Goal: Task Accomplishment & Management: Use online tool/utility

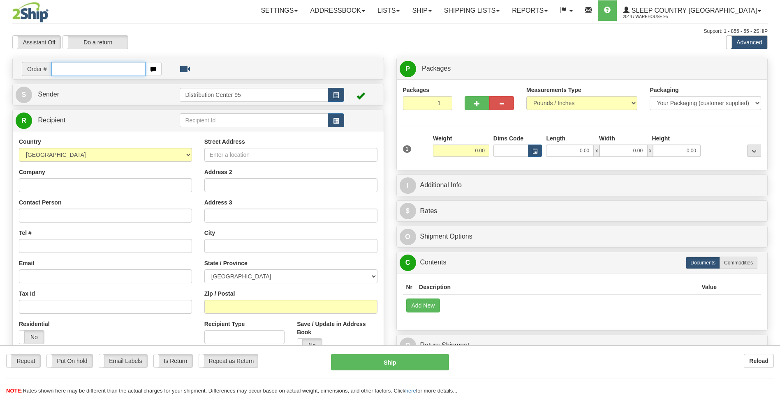
drag, startPoint x: 0, startPoint y: 0, endPoint x: 80, endPoint y: 84, distance: 116.0
click at [76, 67] on input "text" at bounding box center [98, 69] width 94 height 14
type input "9000I073872"
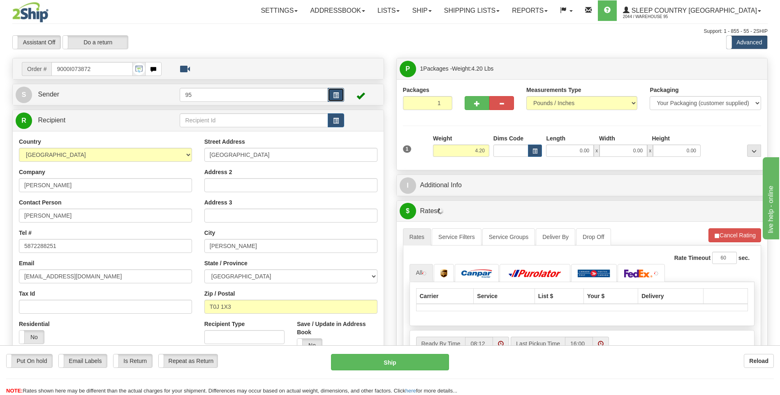
click at [335, 93] on span "button" at bounding box center [336, 95] width 6 height 5
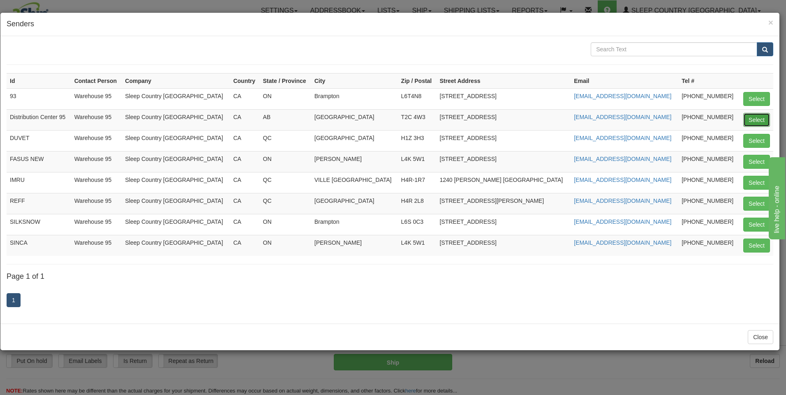
click at [747, 114] on button "Select" at bounding box center [756, 120] width 27 height 14
type input "Distribution Center 95"
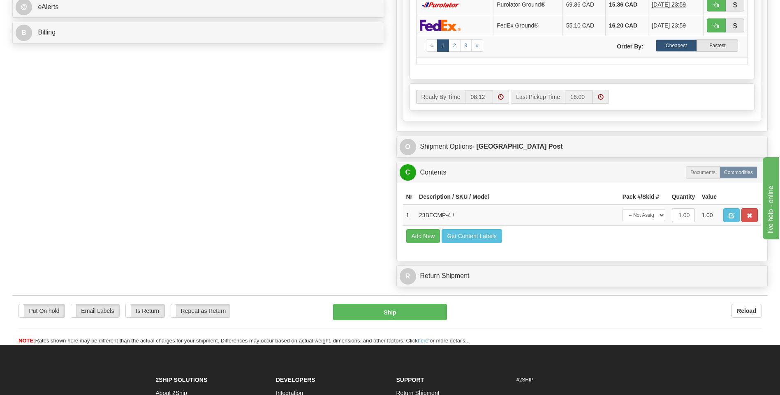
scroll to position [493, 0]
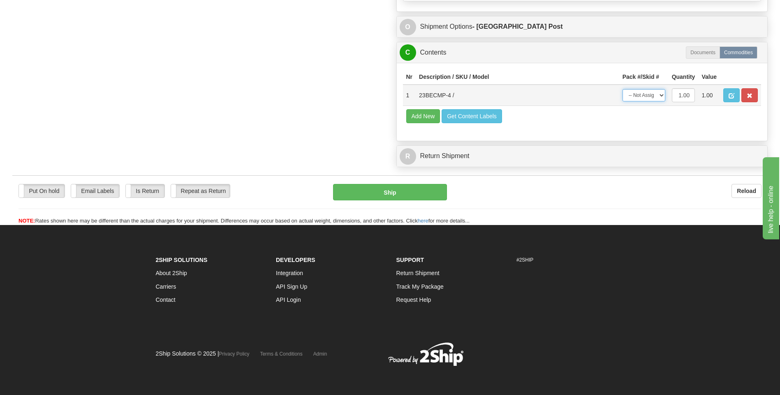
click at [647, 94] on select "-- Not Assigned -- Package 1" at bounding box center [643, 95] width 43 height 12
select select "0"
click at [622, 89] on select "-- Not Assigned -- Package 1" at bounding box center [643, 95] width 43 height 12
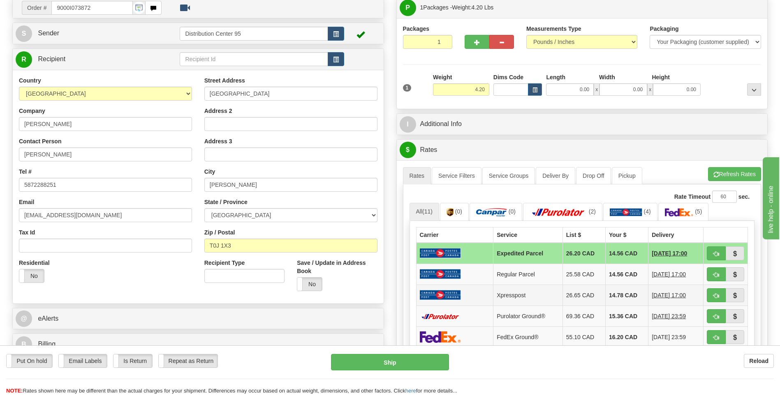
scroll to position [0, 0]
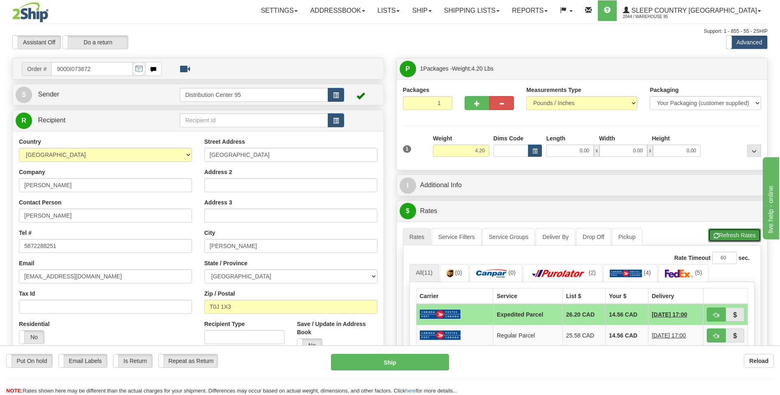
click at [738, 236] on button "Refresh Rates" at bounding box center [734, 236] width 53 height 14
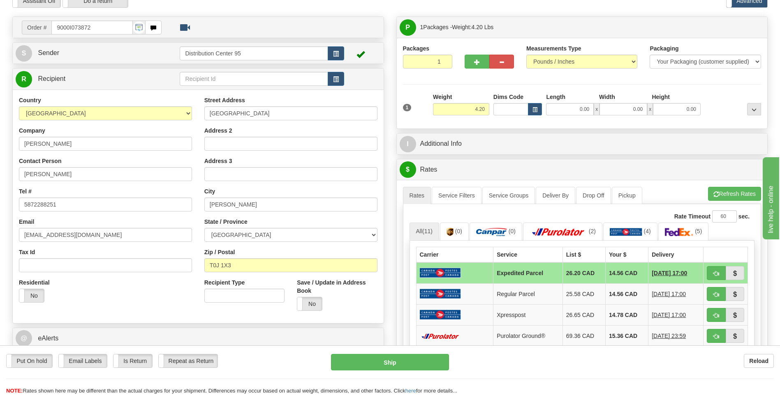
scroll to position [41, 0]
click at [508, 229] on link "(0)" at bounding box center [495, 232] width 53 height 18
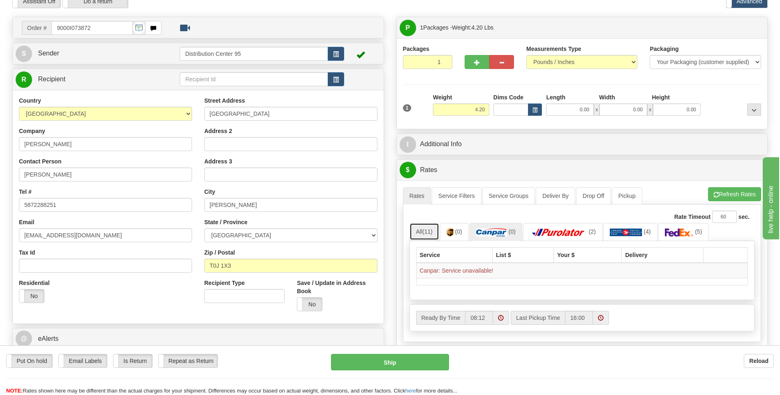
click at [439, 229] on link "All (11)" at bounding box center [424, 231] width 30 height 17
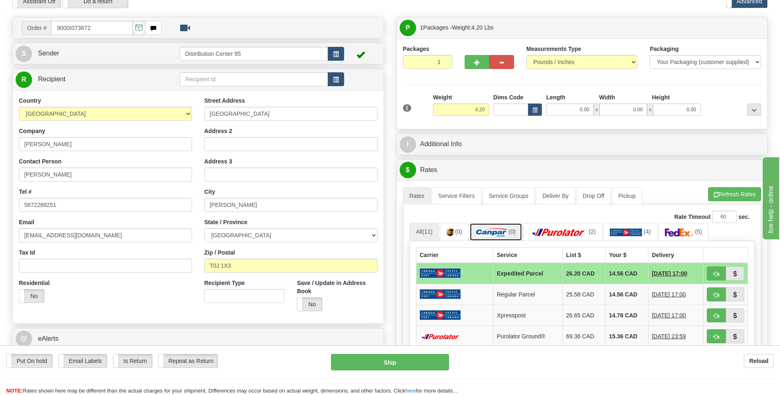
click at [518, 240] on link "(0)" at bounding box center [495, 232] width 53 height 18
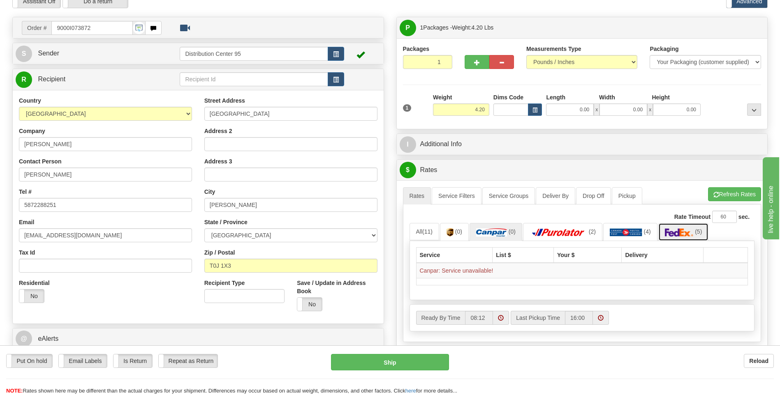
click at [683, 231] on img at bounding box center [679, 233] width 29 height 8
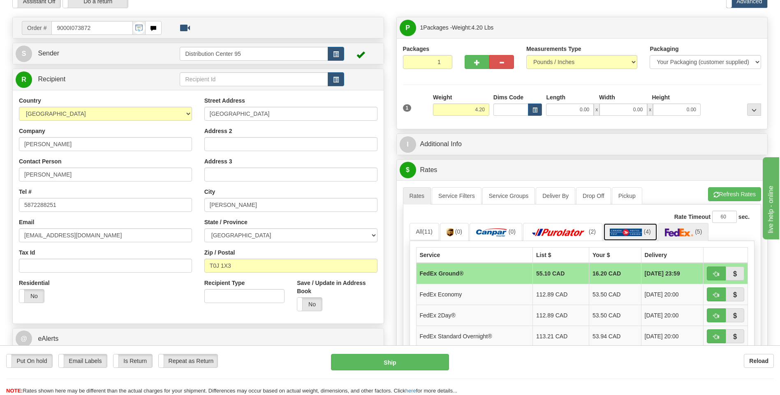
click at [648, 233] on span "(4)" at bounding box center [647, 232] width 7 height 7
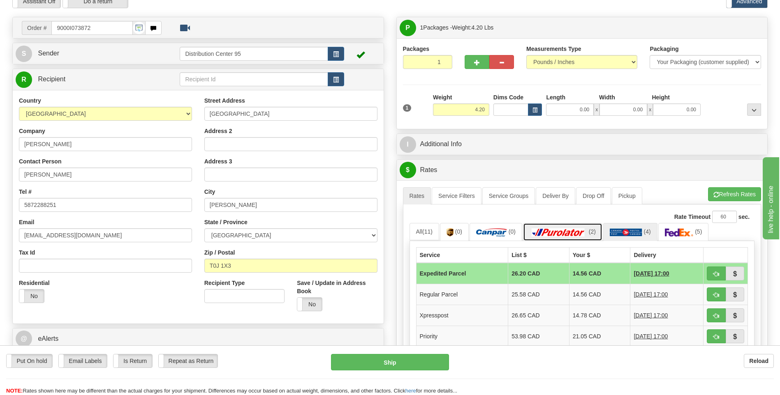
click at [572, 228] on link "(2)" at bounding box center [562, 232] width 79 height 18
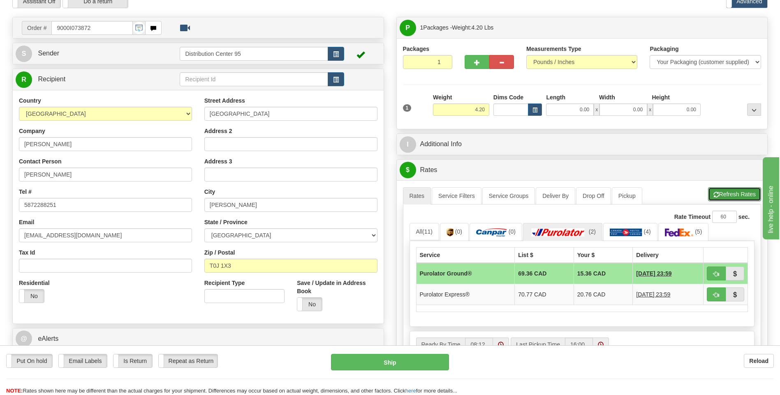
drag, startPoint x: 725, startPoint y: 196, endPoint x: 716, endPoint y: 192, distance: 9.4
click at [724, 196] on button "Refresh Rates" at bounding box center [734, 194] width 53 height 14
drag, startPoint x: 94, startPoint y: 28, endPoint x: 31, endPoint y: 35, distance: 62.8
click at [31, 35] on div "Order # 9000I073872" at bounding box center [92, 28] width 140 height 14
type input "9000I072979"
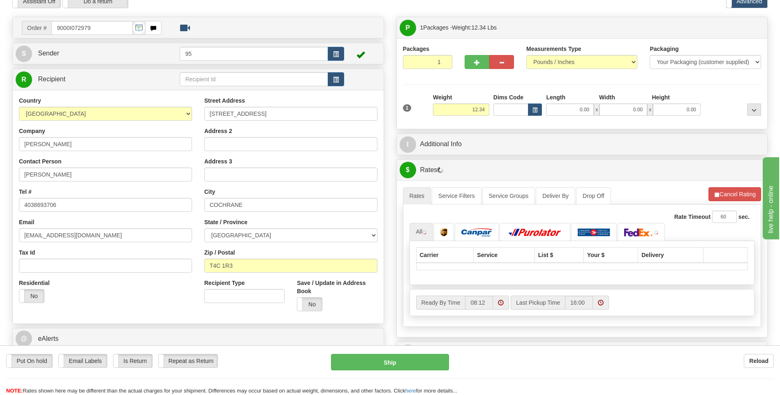
click at [331, 64] on div "S Sender 95" at bounding box center [198, 54] width 372 height 22
click at [335, 58] on button "button" at bounding box center [336, 54] width 16 height 14
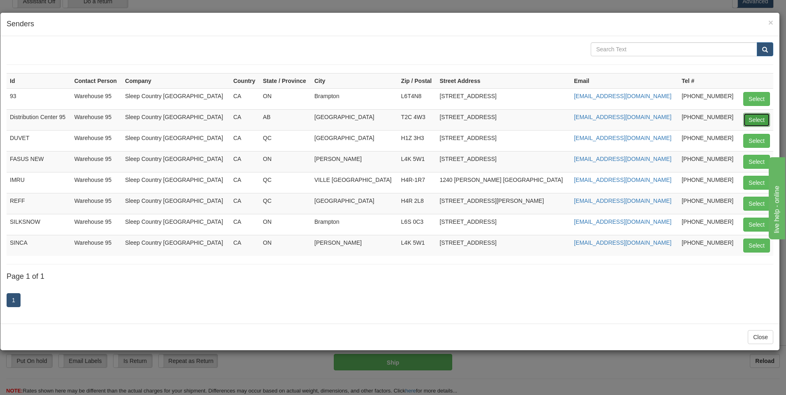
click at [756, 123] on button "Select" at bounding box center [756, 120] width 27 height 14
type input "Distribution Center 95"
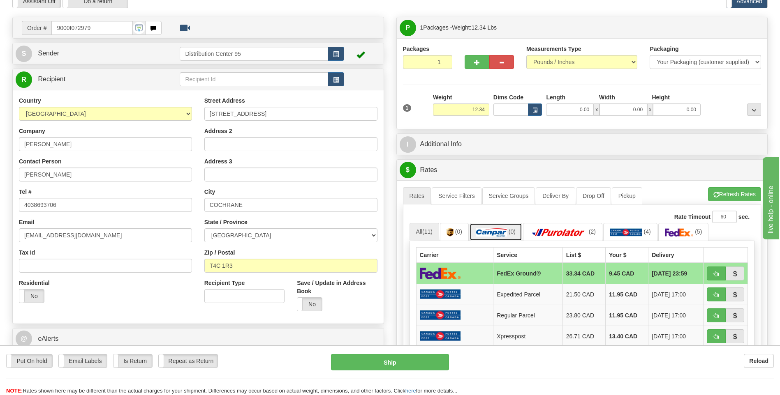
click at [490, 231] on img at bounding box center [491, 233] width 31 height 8
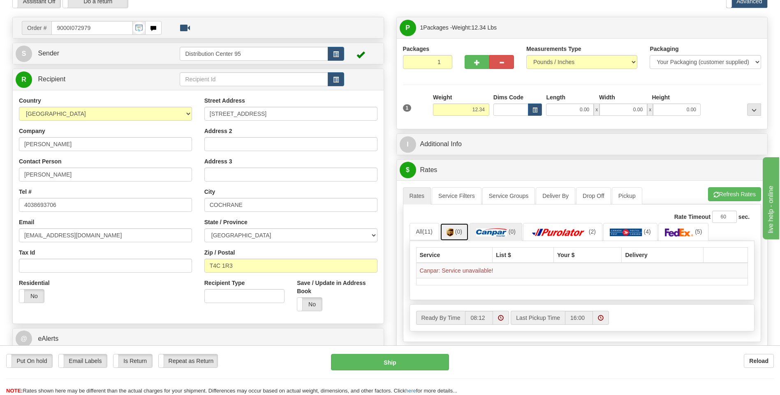
click at [444, 231] on link "(0)" at bounding box center [454, 232] width 29 height 18
click at [487, 226] on link "(0)" at bounding box center [495, 232] width 53 height 18
click at [456, 231] on link "(0)" at bounding box center [454, 232] width 29 height 18
click at [504, 232] on img at bounding box center [491, 233] width 31 height 8
click at [685, 234] on img at bounding box center [679, 233] width 29 height 8
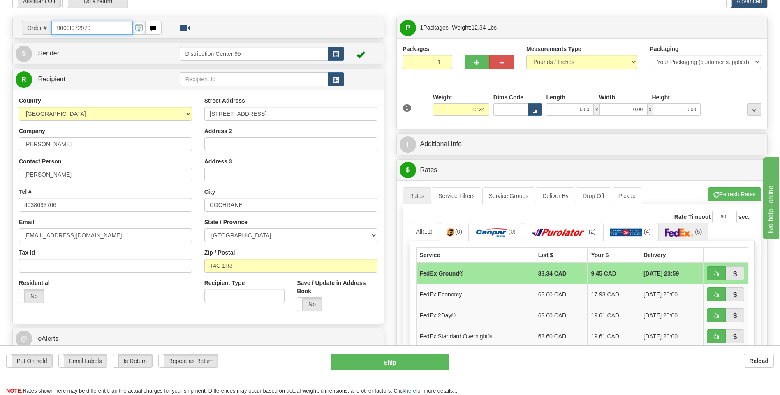
drag, startPoint x: 104, startPoint y: 28, endPoint x: 42, endPoint y: 28, distance: 62.5
click at [44, 28] on div "Order # 9000I072979" at bounding box center [92, 28] width 140 height 14
type input "9000I073872"
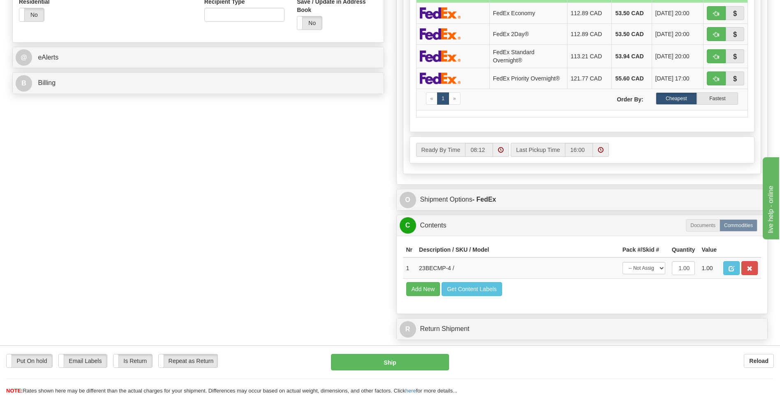
scroll to position [370, 0]
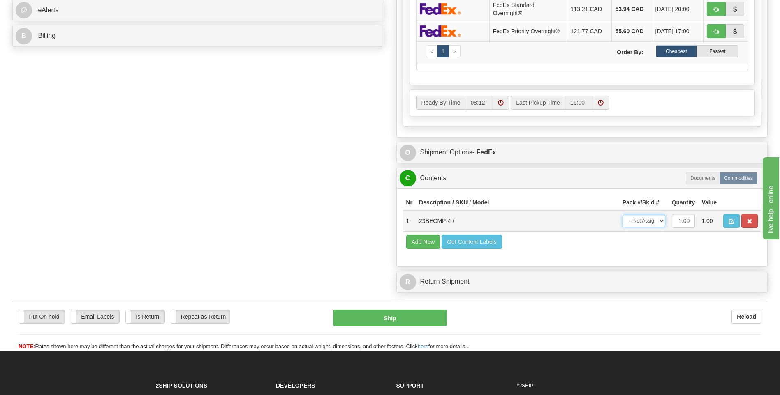
click at [650, 221] on select "-- Not Assigned -- Package 1" at bounding box center [643, 221] width 43 height 12
select select "0"
click at [622, 215] on select "-- Not Assigned -- Package 1" at bounding box center [643, 221] width 43 height 12
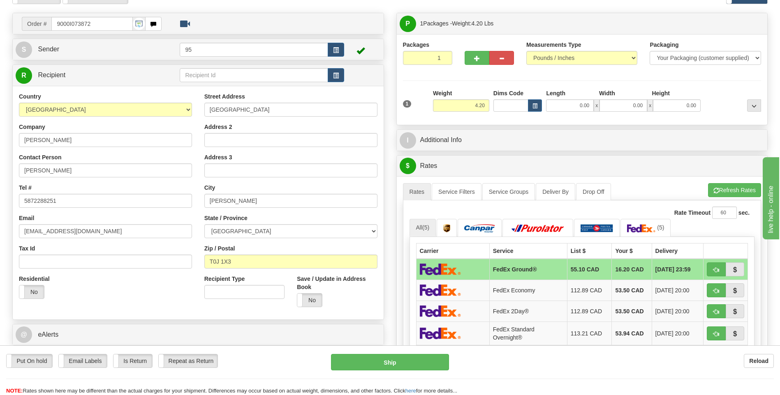
scroll to position [41, 0]
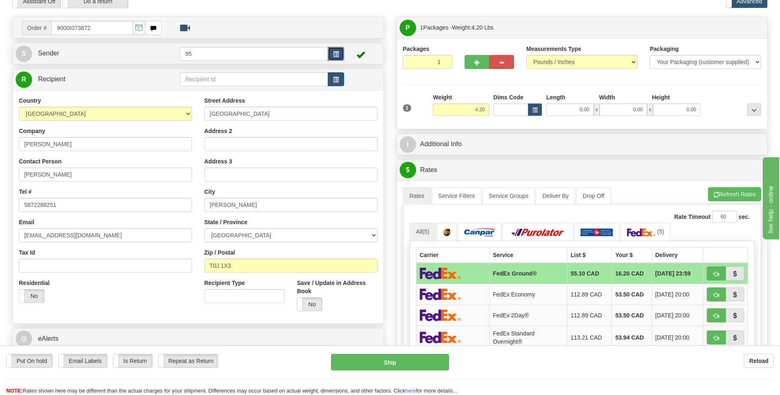
click at [331, 47] on button "button" at bounding box center [336, 54] width 16 height 14
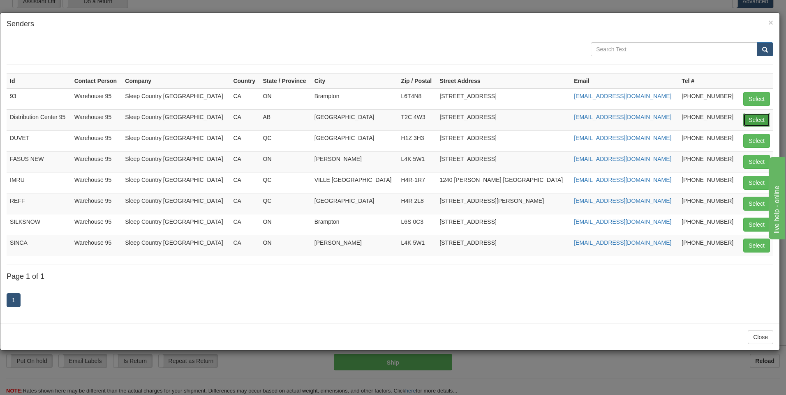
click at [762, 120] on button "Select" at bounding box center [756, 120] width 27 height 14
type input "Distribution Center 95"
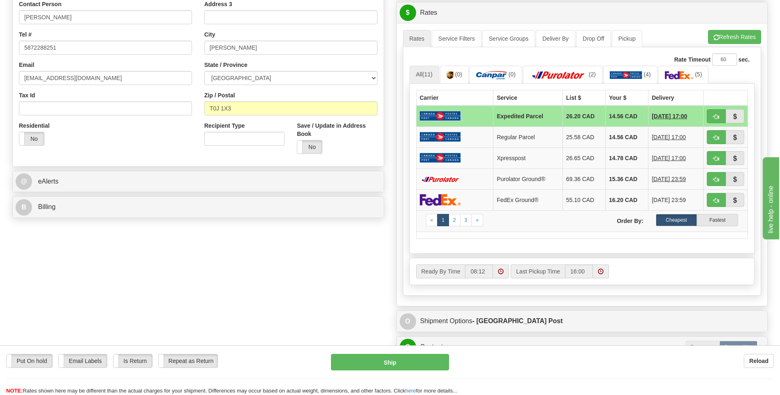
scroll to position [206, 0]
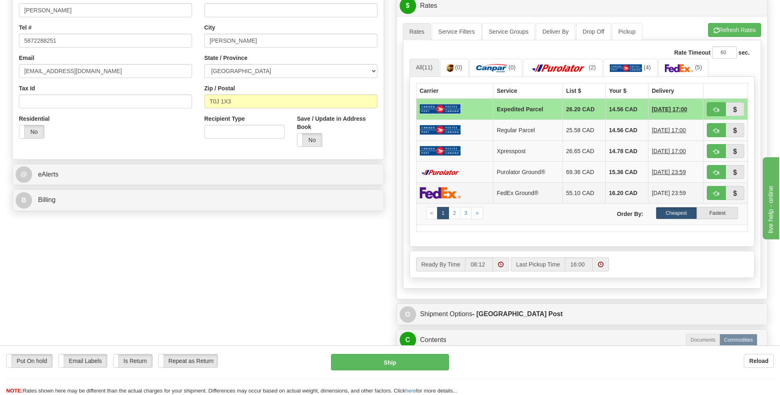
click at [455, 195] on img at bounding box center [440, 193] width 41 height 12
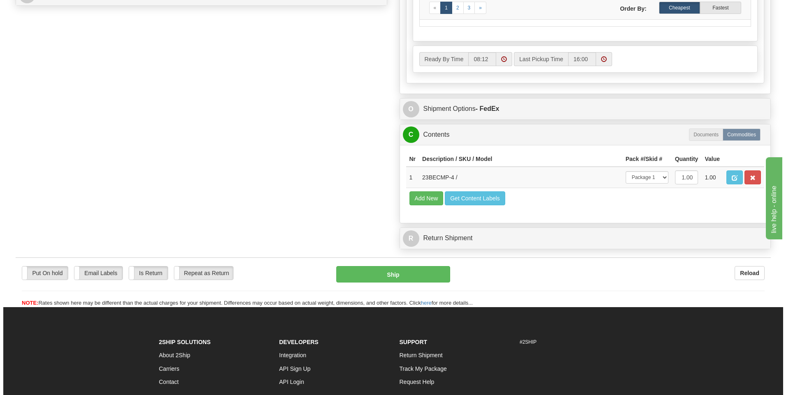
scroll to position [370, 0]
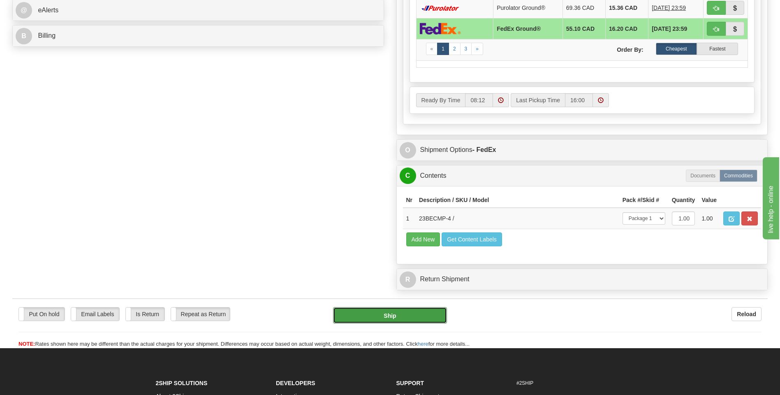
click at [428, 317] on button "Ship" at bounding box center [389, 316] width 113 height 16
type input "92"
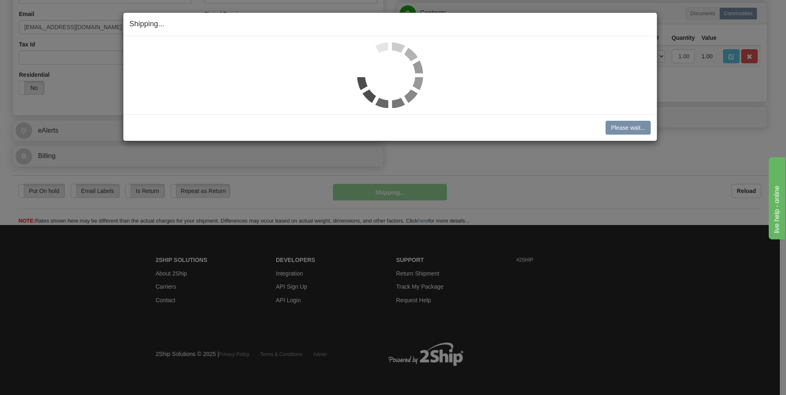
scroll to position [250, 0]
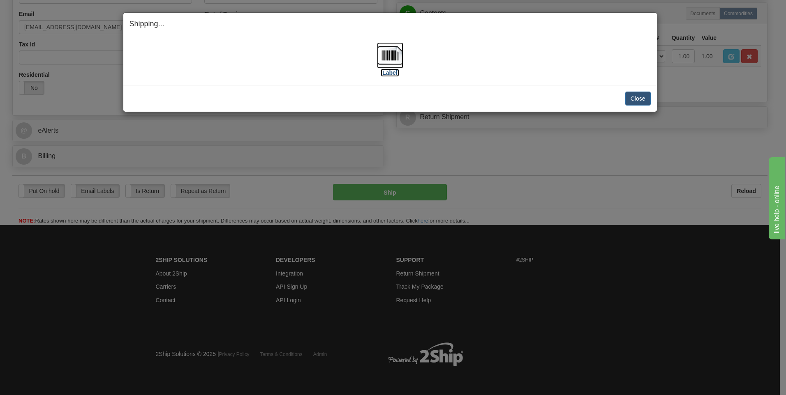
click at [390, 75] on label "[Label]" at bounding box center [390, 73] width 19 height 8
click at [642, 100] on button "Close" at bounding box center [637, 99] width 25 height 14
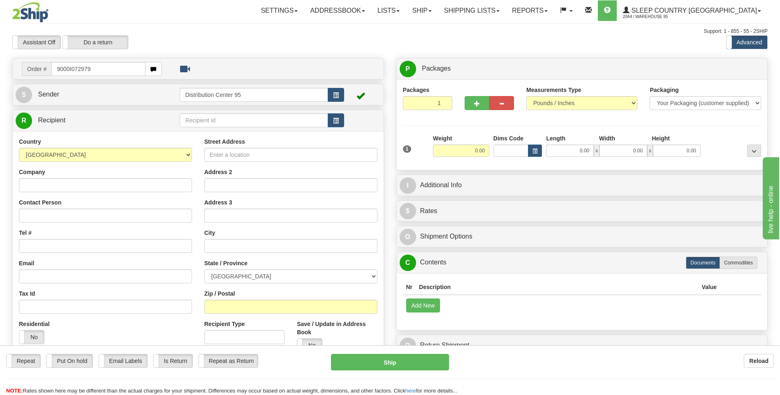
type input "9000I072979"
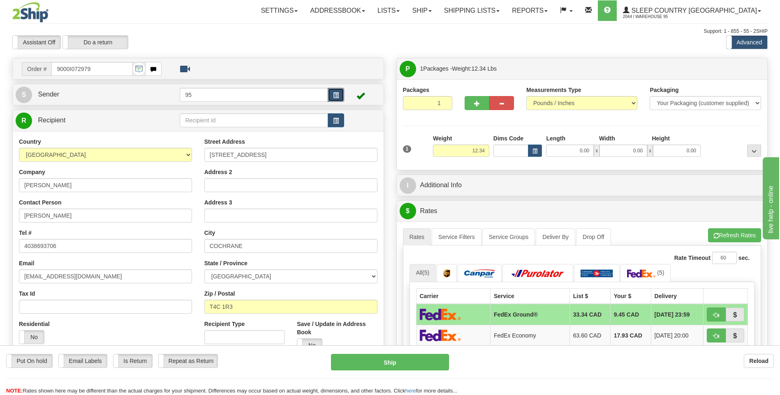
click at [336, 97] on span "button" at bounding box center [336, 95] width 6 height 5
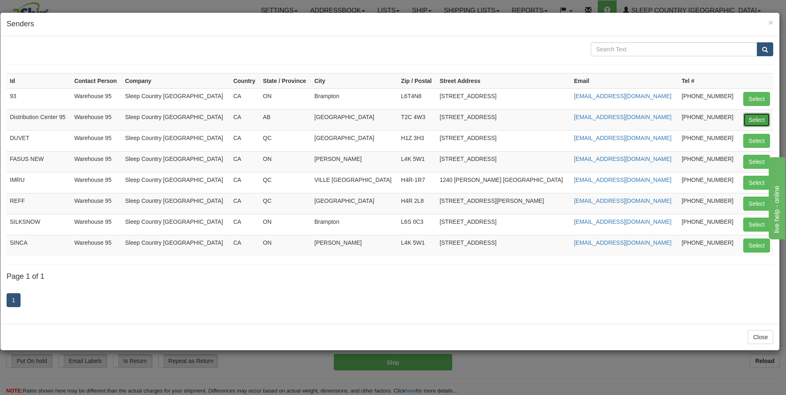
click at [756, 118] on button "Select" at bounding box center [756, 120] width 27 height 14
type input "Distribution Center 95"
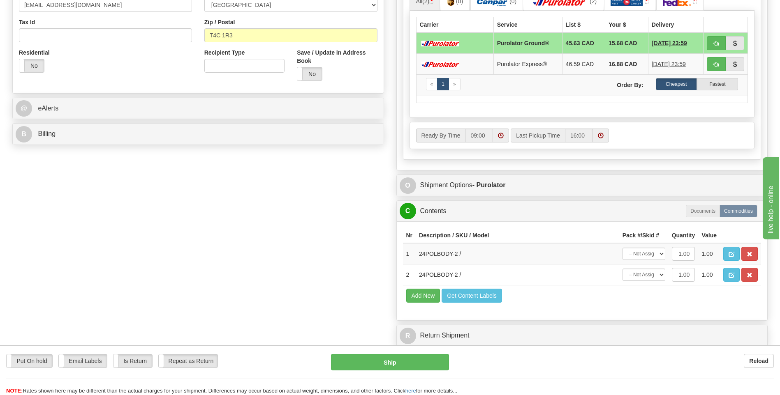
scroll to position [329, 0]
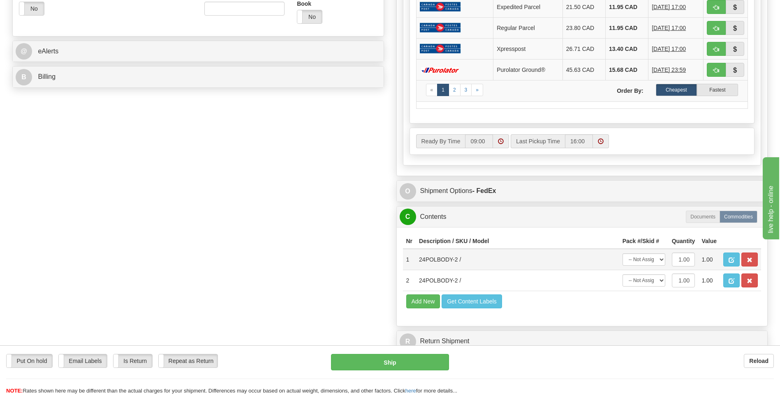
click at [652, 254] on td "-- Not Assigned -- Package 1" at bounding box center [643, 259] width 49 height 21
click at [653, 261] on select "-- Not Assigned -- Package 1" at bounding box center [643, 260] width 43 height 12
select select "0"
click at [622, 254] on select "-- Not Assigned -- Package 1" at bounding box center [643, 260] width 43 height 12
click at [656, 282] on select "-- Not Assigned -- Package 1" at bounding box center [643, 281] width 43 height 12
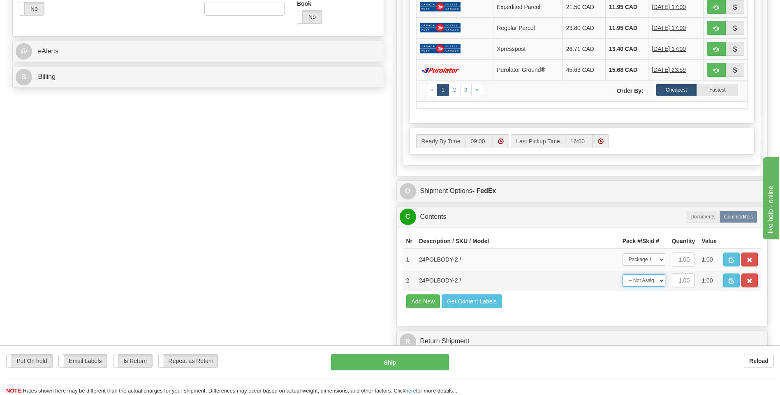
select select "0"
click at [622, 275] on select "-- Not Assigned -- Package 1" at bounding box center [643, 281] width 43 height 12
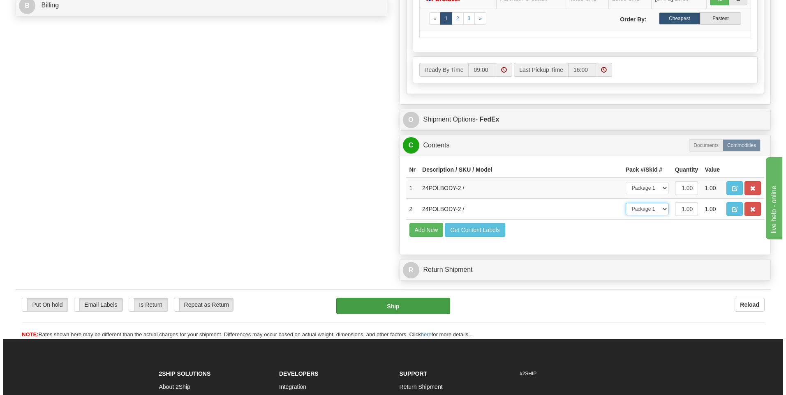
scroll to position [493, 0]
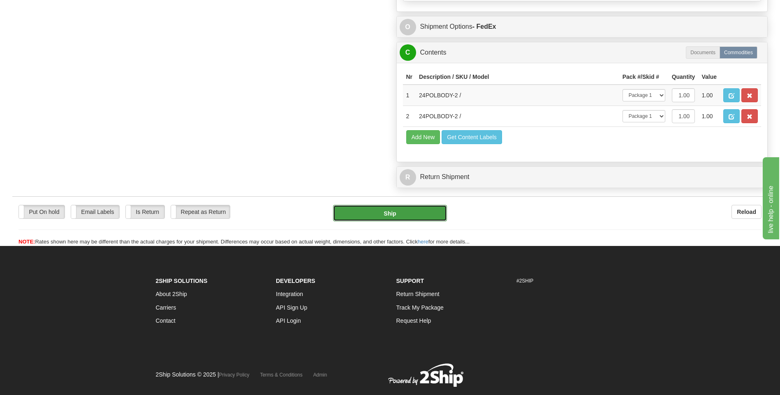
click at [370, 211] on button "Ship" at bounding box center [389, 213] width 113 height 16
type input "92"
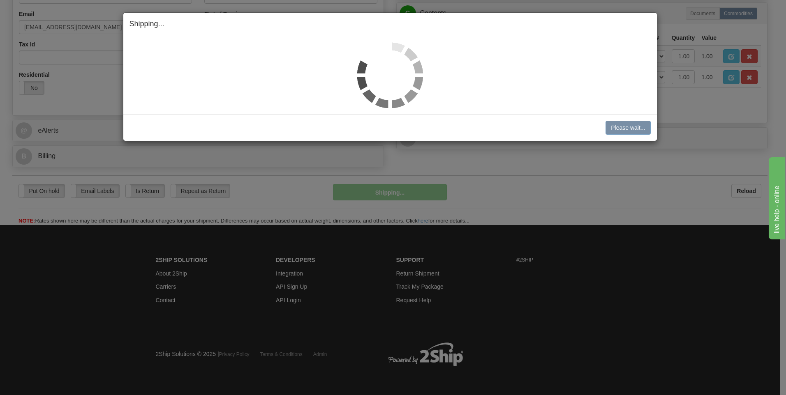
scroll to position [231, 0]
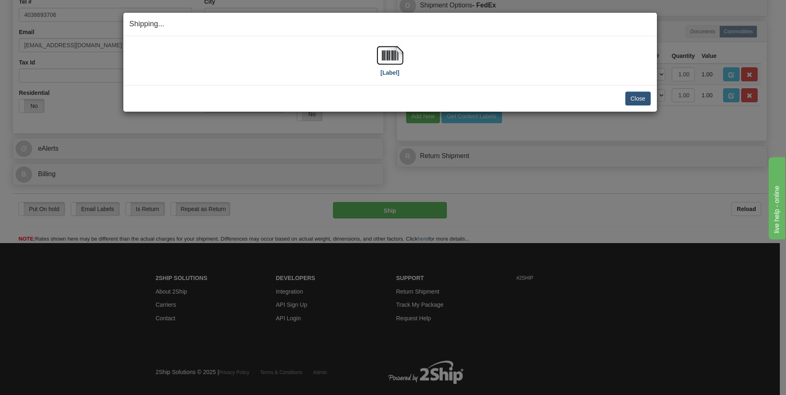
click at [393, 76] on div "[Label]" at bounding box center [390, 60] width 26 height 37
drag, startPoint x: 393, startPoint y: 76, endPoint x: 390, endPoint y: 71, distance: 6.3
click at [390, 71] on label "[Label]" at bounding box center [390, 73] width 19 height 8
click at [643, 96] on button "Close" at bounding box center [637, 99] width 25 height 14
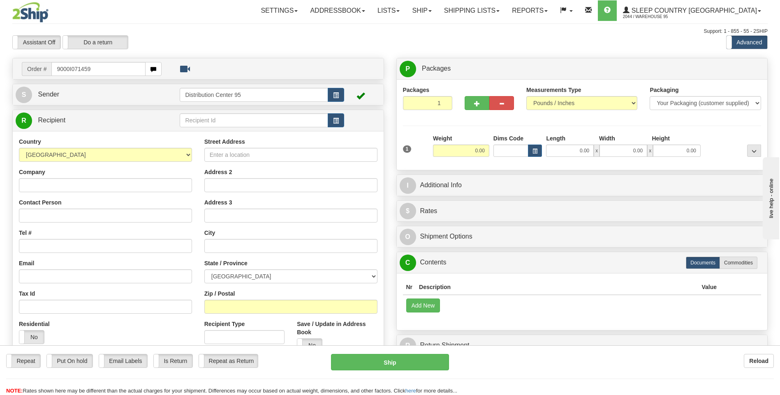
type input "9000I071459"
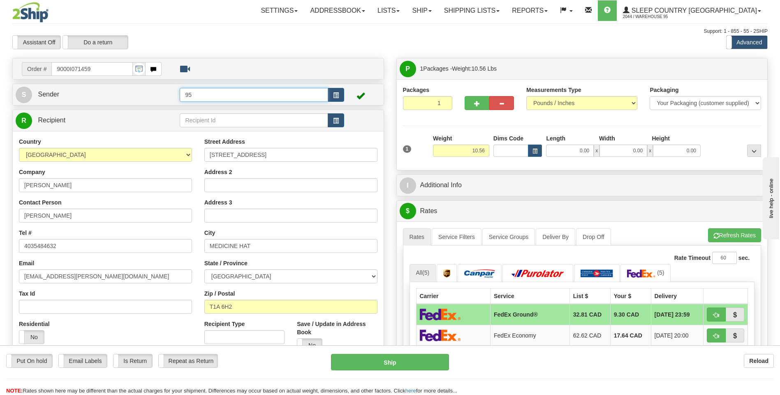
click at [324, 95] on input "95" at bounding box center [254, 95] width 148 height 14
click at [332, 95] on button "button" at bounding box center [336, 95] width 16 height 14
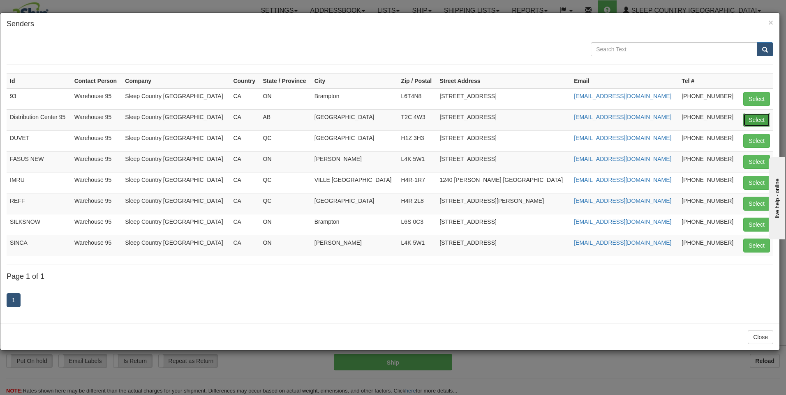
click at [760, 116] on button "Select" at bounding box center [756, 120] width 27 height 14
type input "Distribution Center 95"
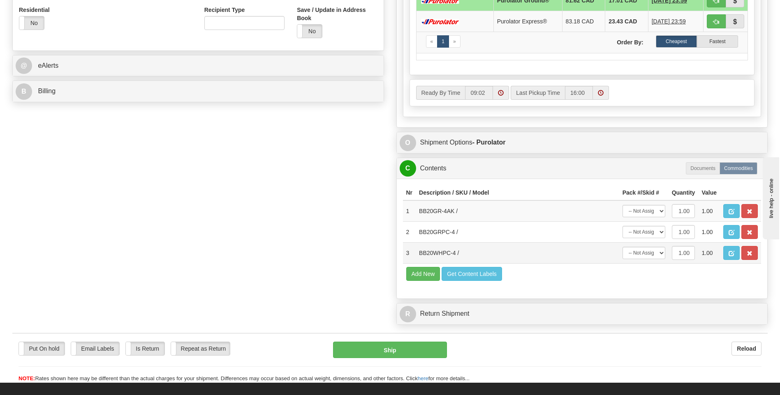
scroll to position [329, 0]
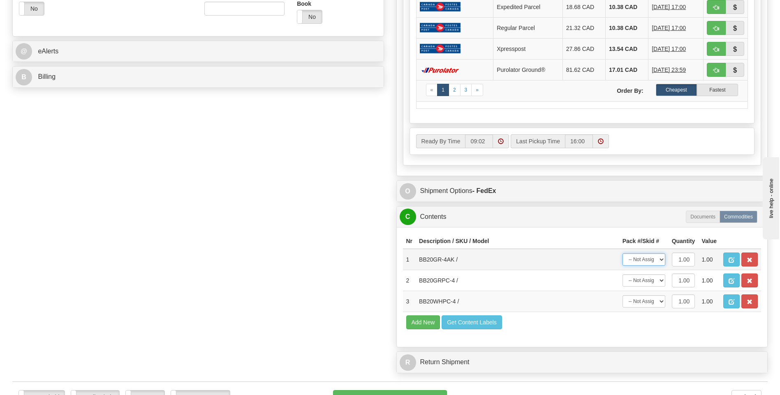
click at [650, 261] on select "-- Not Assigned -- Package 1" at bounding box center [643, 260] width 43 height 12
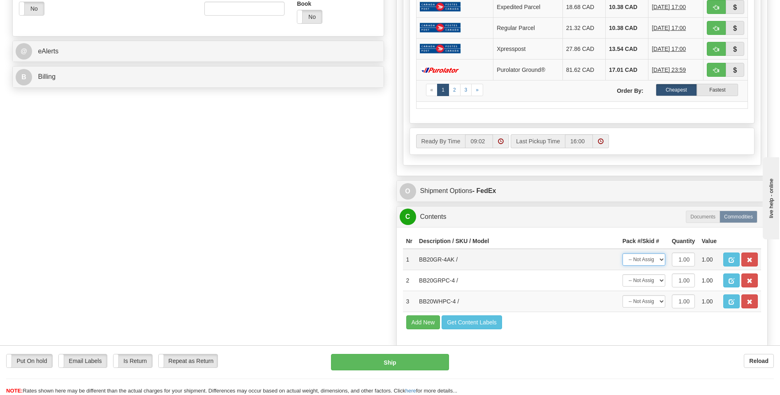
select select "0"
click at [622, 254] on select "-- Not Assigned -- Package 1" at bounding box center [643, 260] width 43 height 12
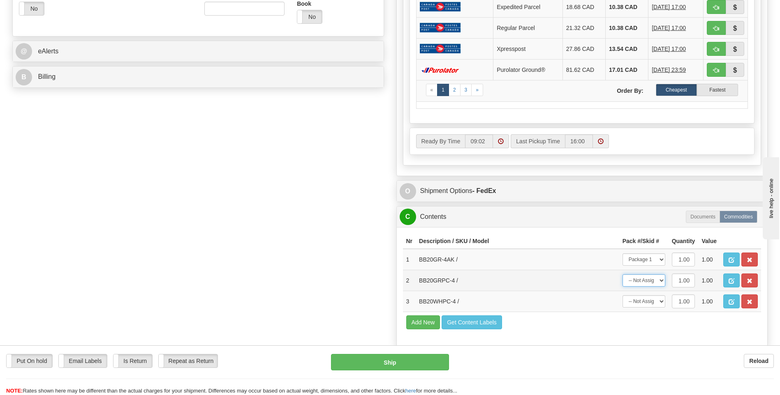
drag, startPoint x: 654, startPoint y: 281, endPoint x: 653, endPoint y: 288, distance: 7.0
click at [653, 283] on select "-- Not Assigned -- Package 1" at bounding box center [643, 281] width 43 height 12
select select "0"
click at [622, 275] on select "-- Not Assigned -- Package 1" at bounding box center [643, 281] width 43 height 12
click at [649, 303] on select "-- Not Assigned -- Package 1" at bounding box center [643, 302] width 43 height 12
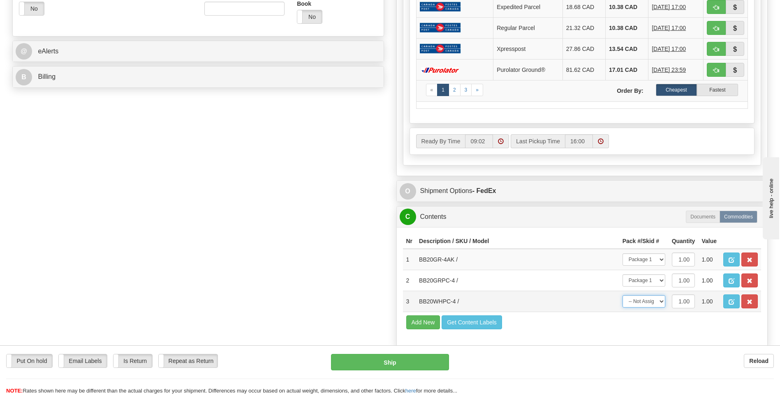
select select "0"
click at [622, 296] on select "-- Not Assigned -- Package 1" at bounding box center [643, 302] width 43 height 12
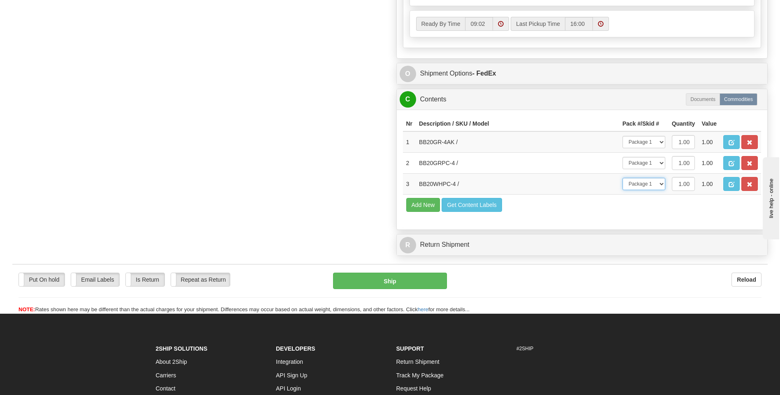
scroll to position [411, 0]
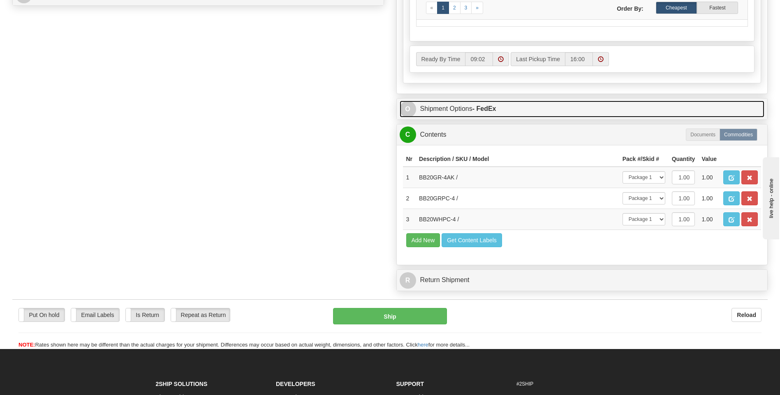
click at [460, 113] on link "O Shipment Options - FedEx" at bounding box center [582, 109] width 365 height 17
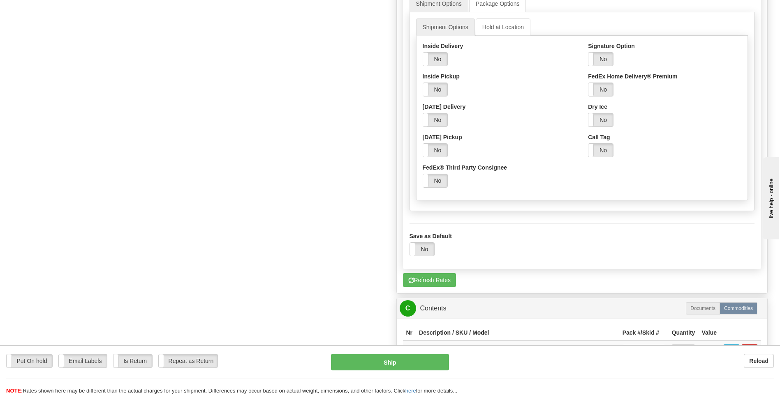
scroll to position [534, 0]
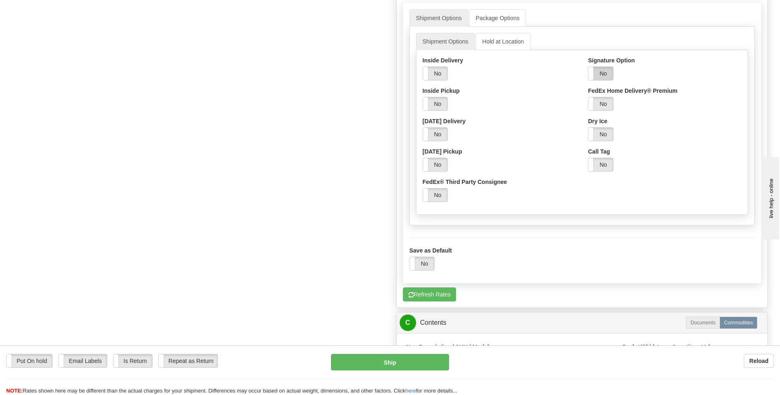
click at [600, 76] on label "No" at bounding box center [600, 73] width 25 height 13
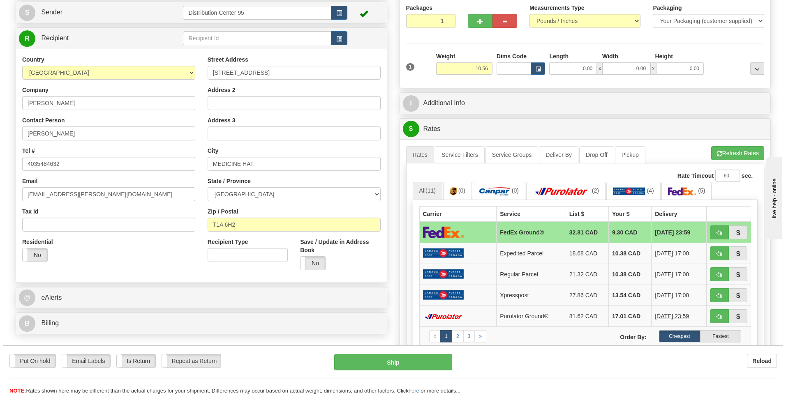
scroll to position [0, 0]
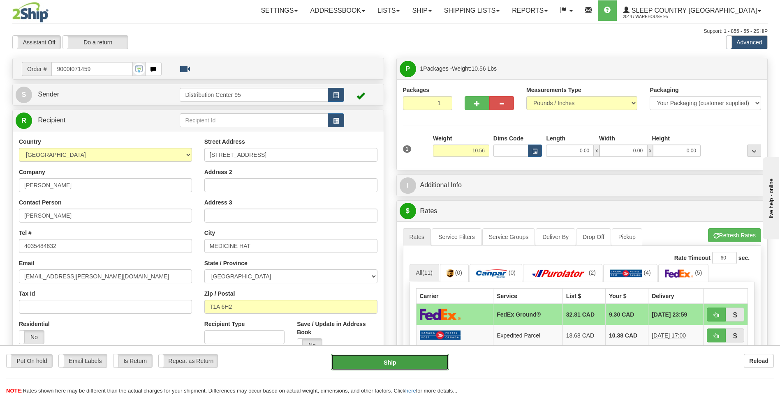
click at [389, 360] on button "Ship" at bounding box center [390, 362] width 118 height 16
type input "92"
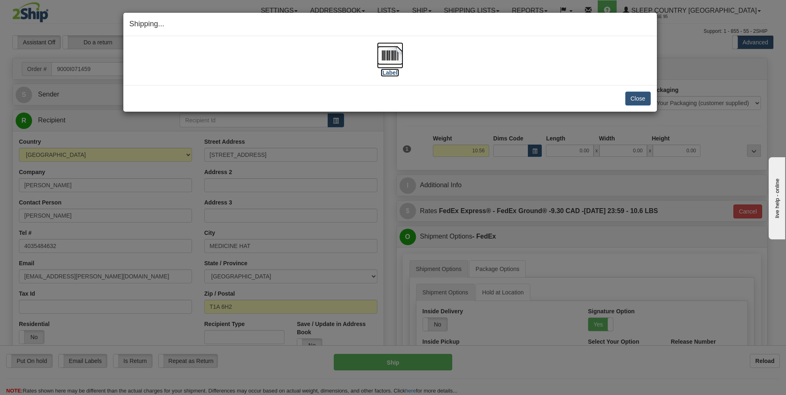
click at [389, 72] on label "[Label]" at bounding box center [390, 73] width 19 height 8
click at [630, 96] on button "Close" at bounding box center [637, 99] width 25 height 14
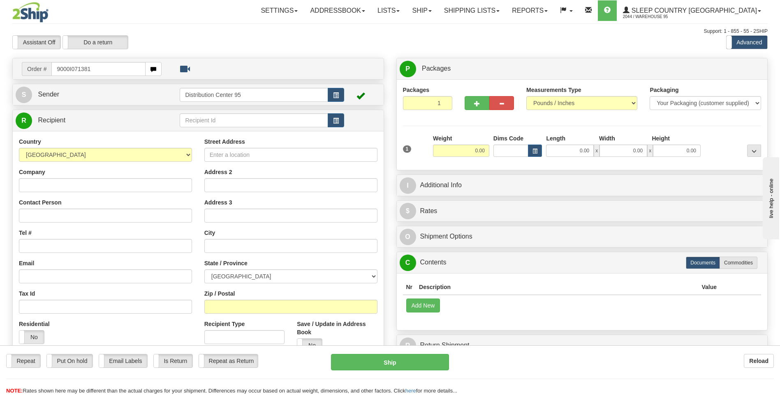
type input "9000I071381"
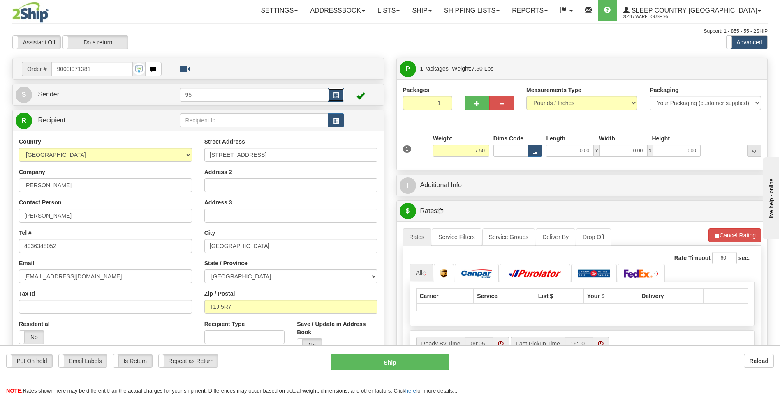
click at [338, 99] on button "button" at bounding box center [336, 95] width 16 height 14
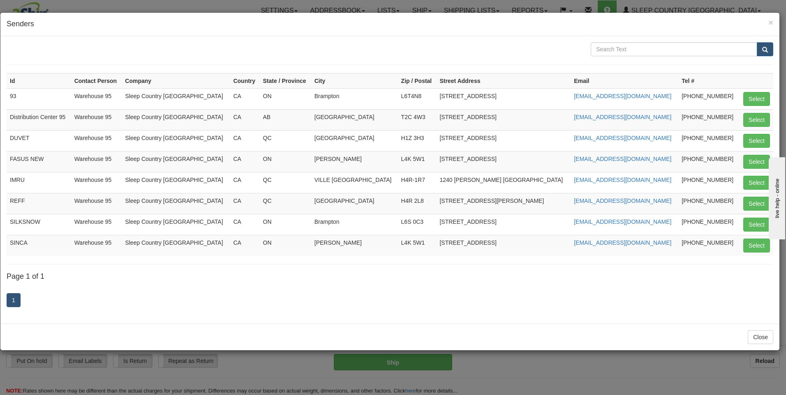
click at [753, 127] on td "Select" at bounding box center [756, 119] width 35 height 21
click at [753, 125] on button "Select" at bounding box center [756, 120] width 27 height 14
type input "Distribution Center 95"
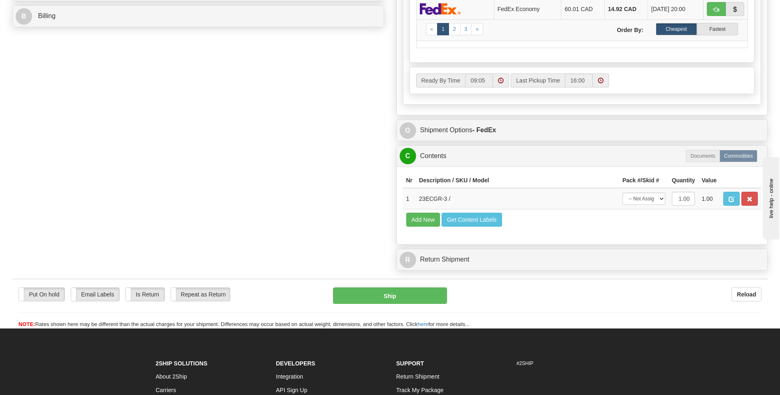
scroll to position [482, 0]
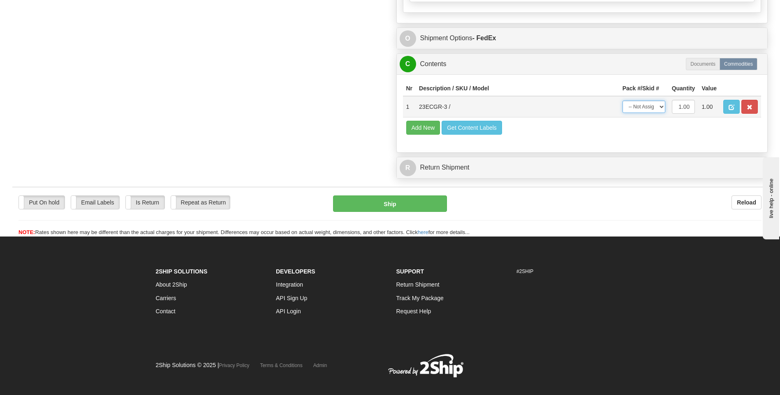
click at [653, 106] on select "-- Not Assigned -- Package 1" at bounding box center [643, 107] width 43 height 12
select select "0"
click at [622, 101] on select "-- Not Assigned -- Package 1" at bounding box center [643, 107] width 43 height 12
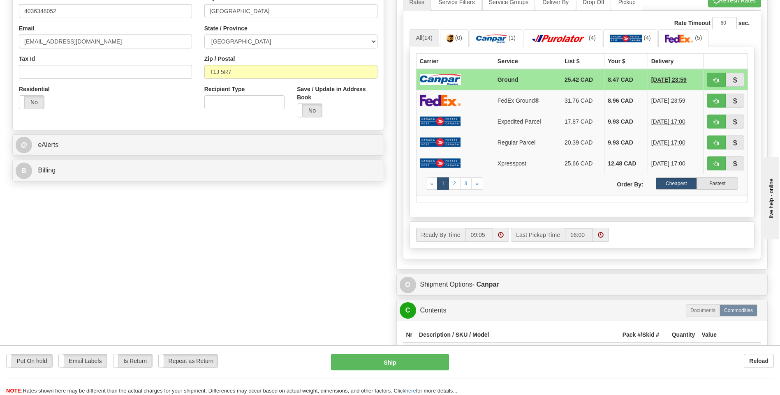
scroll to position [194, 0]
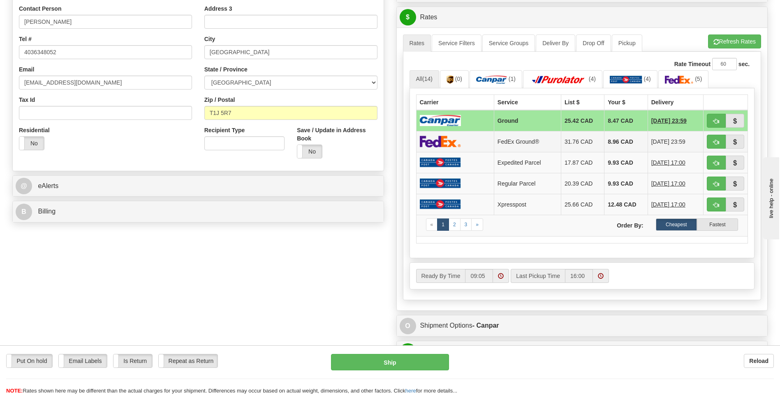
click at [456, 143] on img at bounding box center [440, 142] width 41 height 12
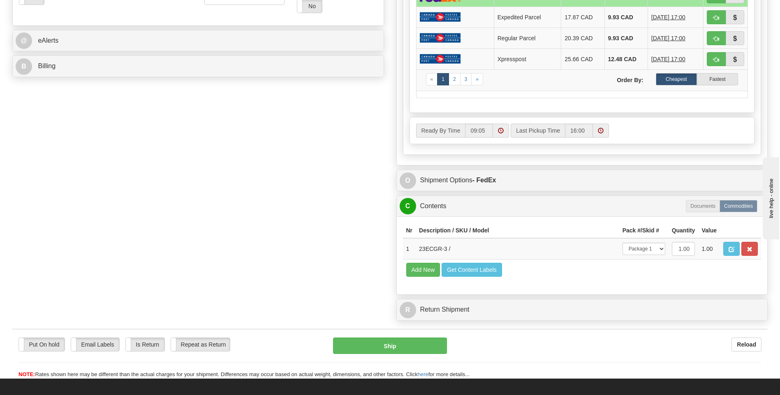
scroll to position [358, 0]
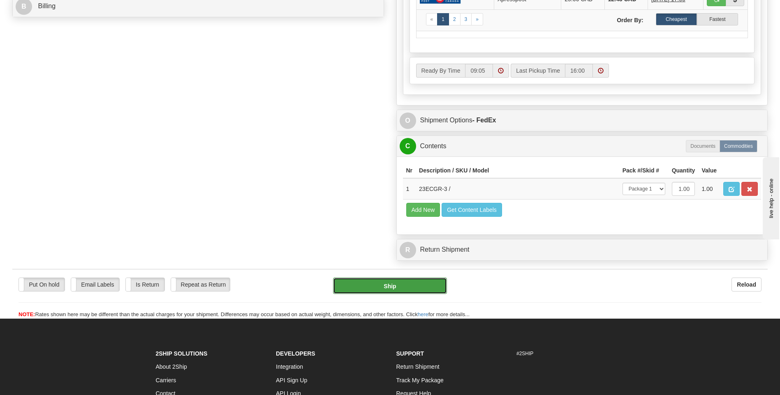
click at [426, 285] on button "Ship" at bounding box center [389, 286] width 113 height 16
type input "92"
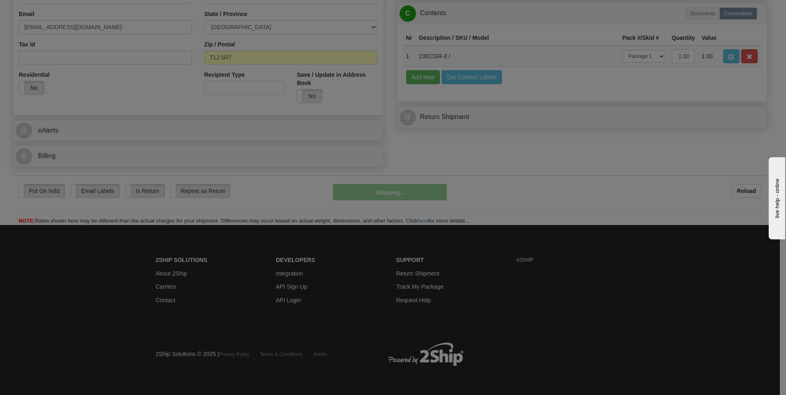
scroll to position [250, 0]
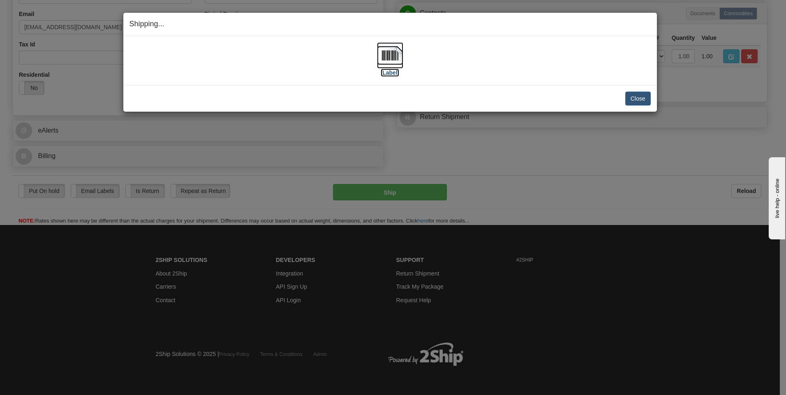
click at [393, 72] on label "[Label]" at bounding box center [390, 73] width 19 height 8
click at [643, 98] on button "Close" at bounding box center [637, 99] width 25 height 14
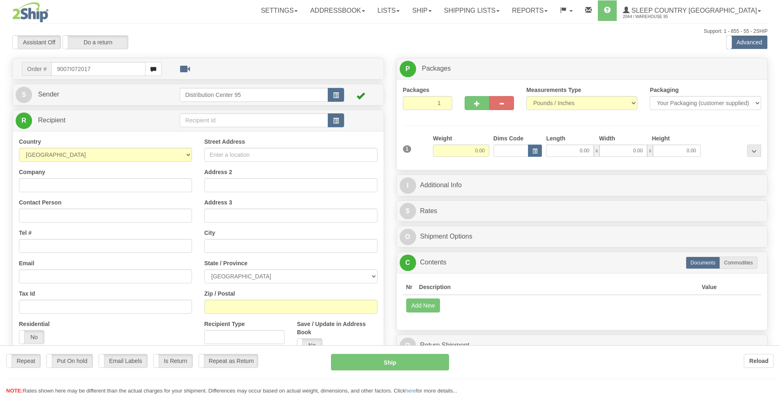
type input "9007I072017"
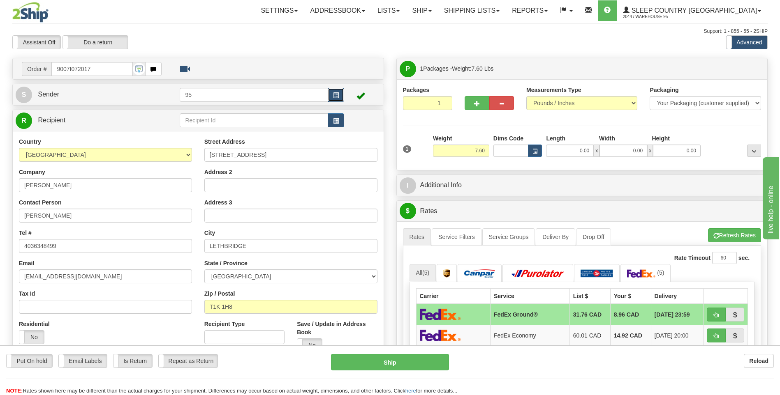
click at [335, 96] on span "button" at bounding box center [336, 95] width 6 height 5
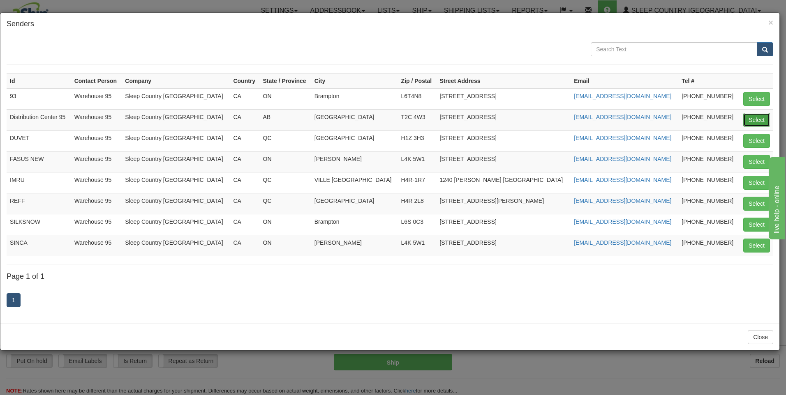
click at [763, 115] on button "Select" at bounding box center [756, 120] width 27 height 14
type input "Distribution Center 95"
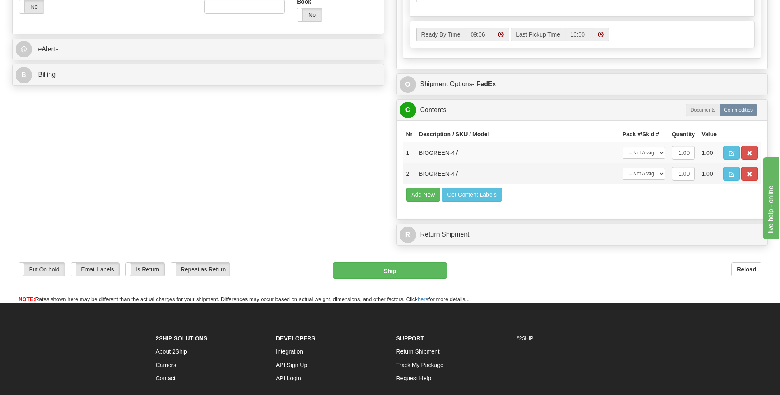
scroll to position [398, 0]
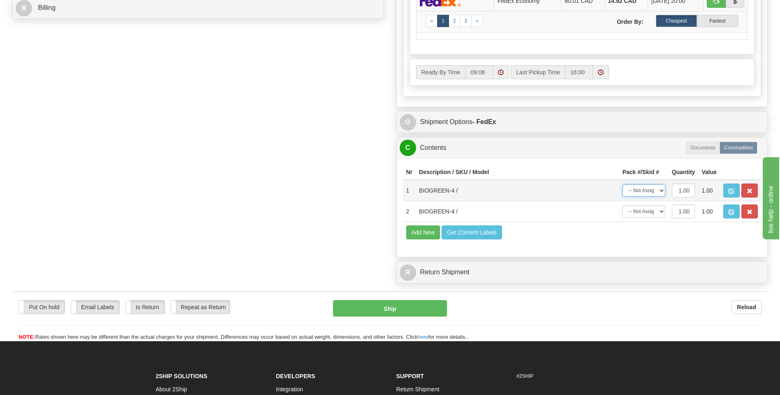
click at [650, 192] on select "-- Not Assigned -- Package 1" at bounding box center [643, 191] width 43 height 12
select select "0"
click at [622, 185] on select "-- Not Assigned -- Package 1" at bounding box center [643, 191] width 43 height 12
click at [650, 215] on select "-- Not Assigned -- Package 1" at bounding box center [643, 212] width 43 height 12
select select "0"
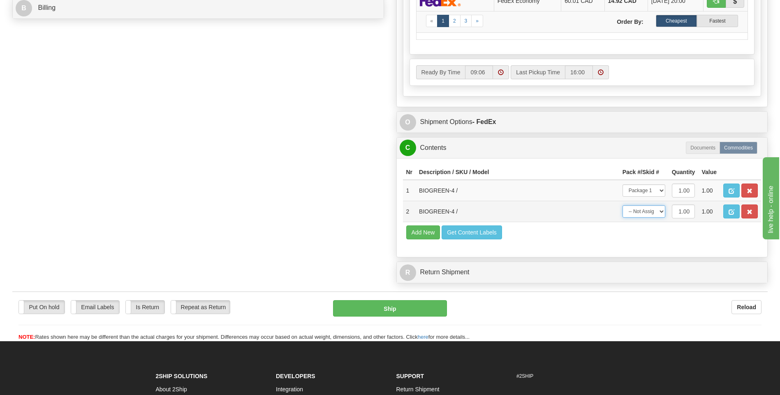
click at [622, 206] on select "-- Not Assigned -- Package 1" at bounding box center [643, 212] width 43 height 12
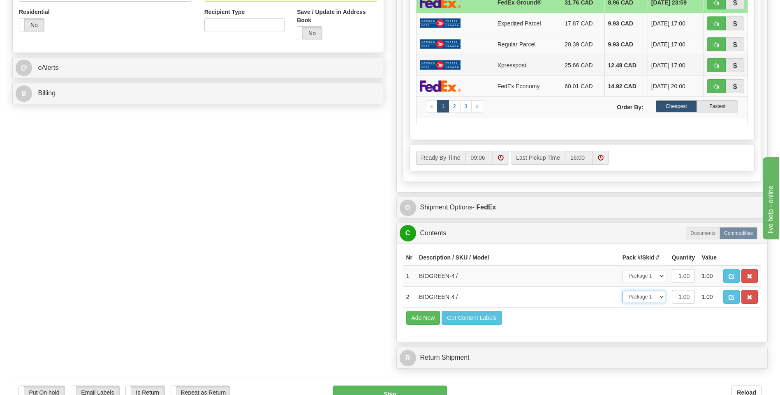
scroll to position [357, 0]
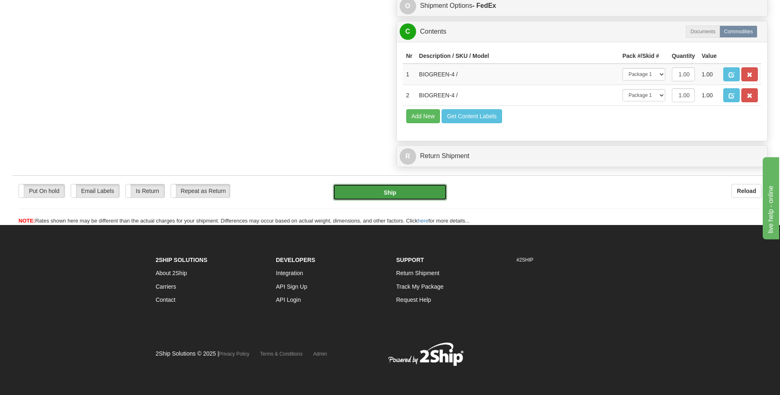
click at [425, 194] on button "Ship" at bounding box center [389, 192] width 113 height 16
type input "92"
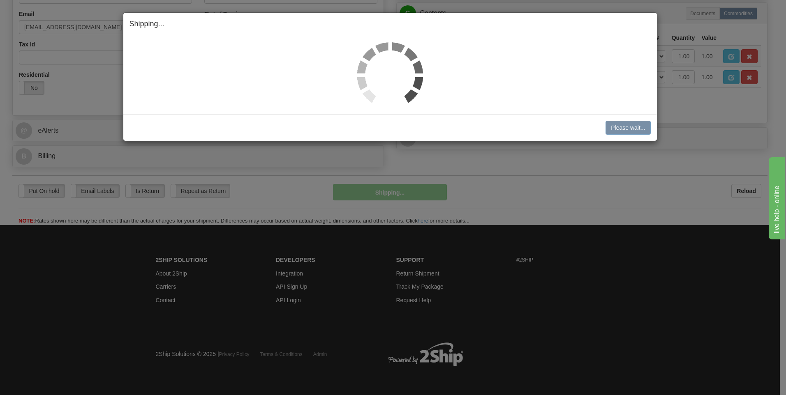
scroll to position [232, 0]
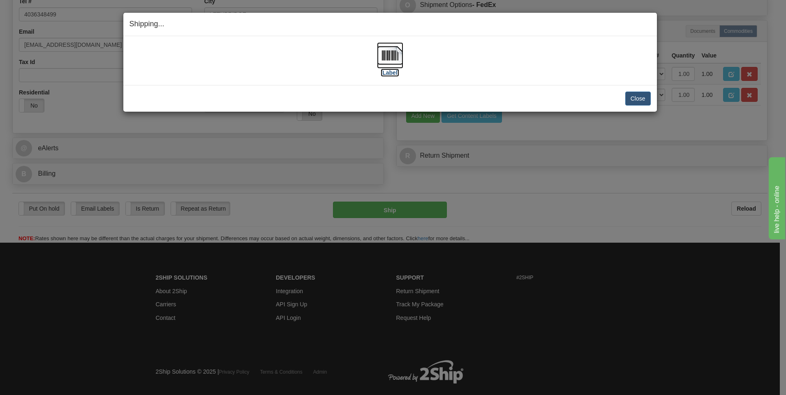
click at [391, 74] on label "[Label]" at bounding box center [390, 73] width 19 height 8
click at [634, 97] on button "Close" at bounding box center [637, 99] width 25 height 14
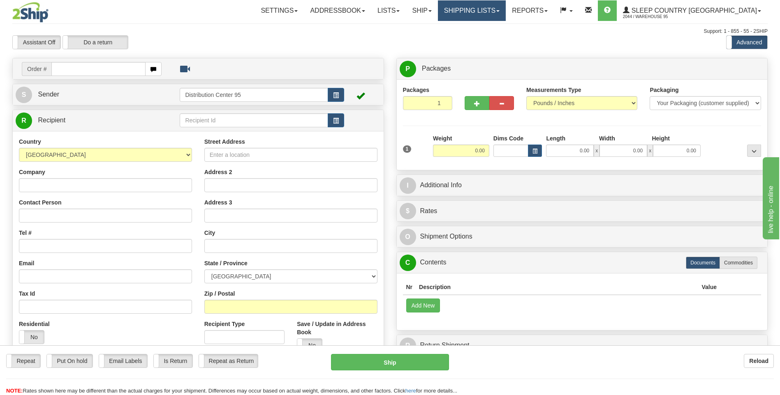
click at [506, 12] on link "Shipping lists" at bounding box center [472, 10] width 68 height 21
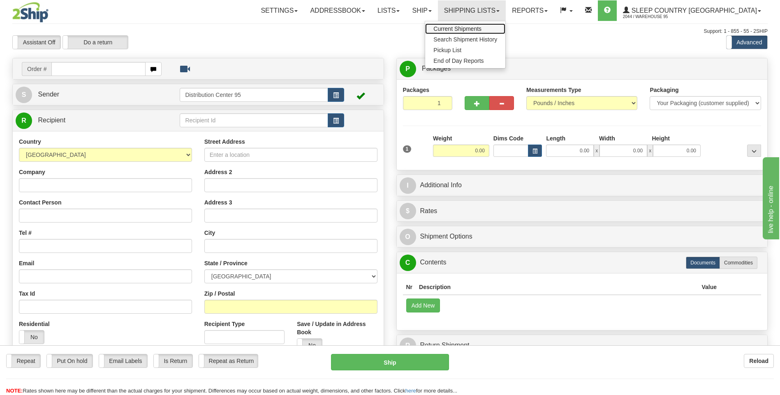
click at [481, 25] on span "Current Shipments" at bounding box center [457, 28] width 48 height 7
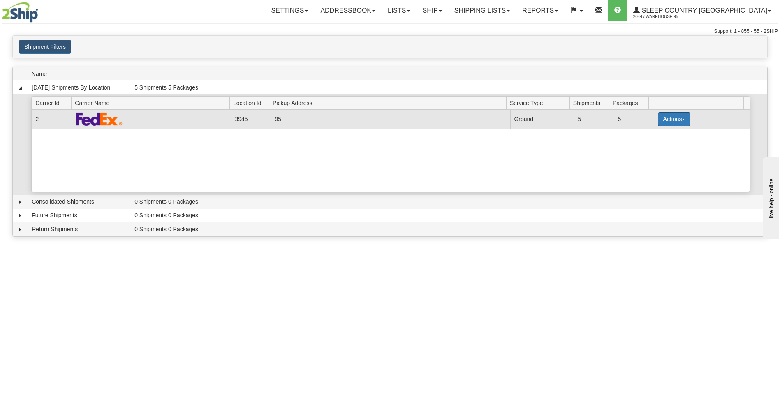
click at [681, 115] on button "Actions" at bounding box center [674, 119] width 33 height 14
click at [651, 146] on span "Close" at bounding box center [641, 145] width 19 height 6
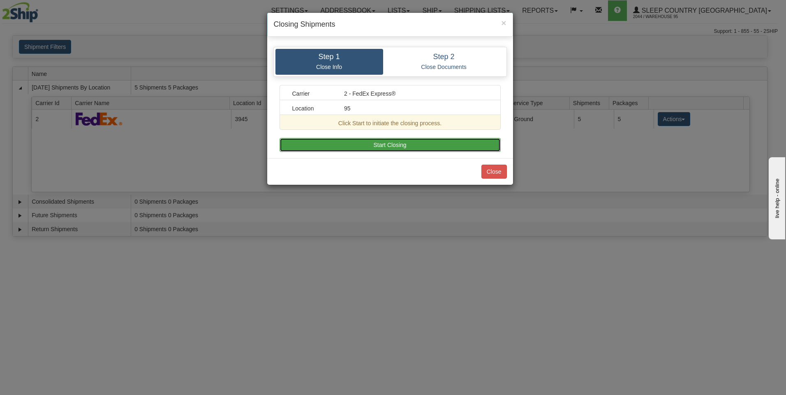
click at [347, 139] on button "Start Closing" at bounding box center [390, 145] width 221 height 14
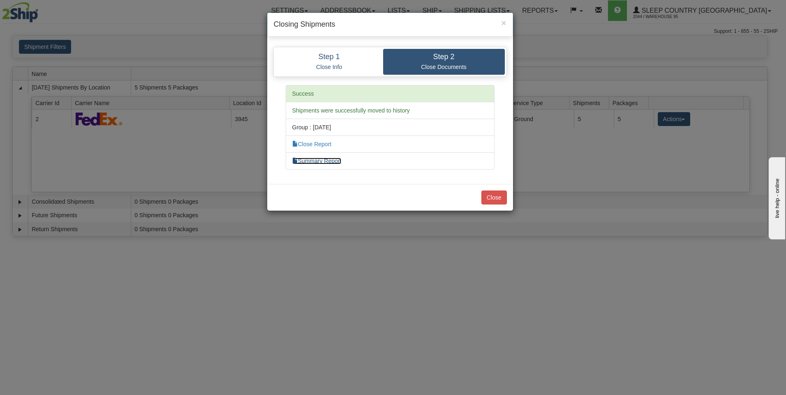
click at [313, 161] on link "Summary Report" at bounding box center [316, 161] width 49 height 7
click at [320, 142] on link "Close Report" at bounding box center [311, 144] width 39 height 7
click at [493, 200] on button "Close" at bounding box center [493, 198] width 25 height 14
